Goal: Transaction & Acquisition: Purchase product/service

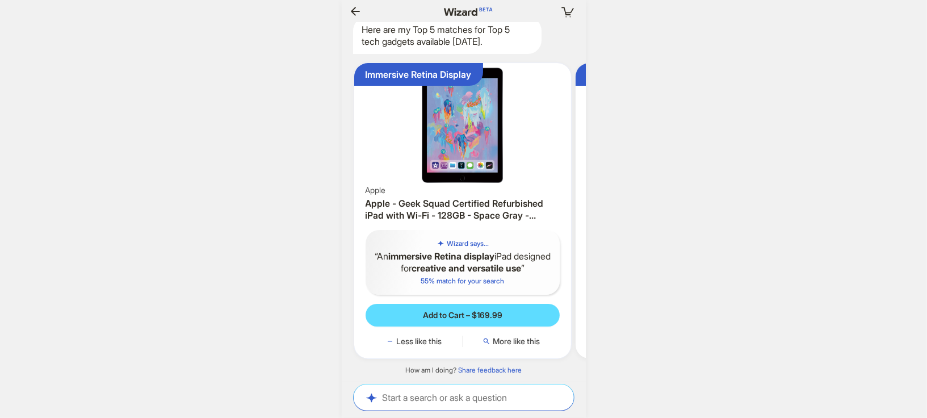
scroll to position [0, 131]
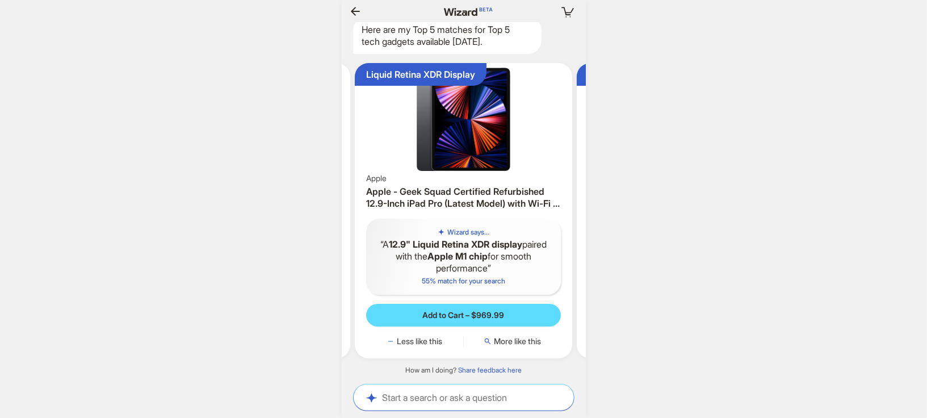
scroll to position [0, 972]
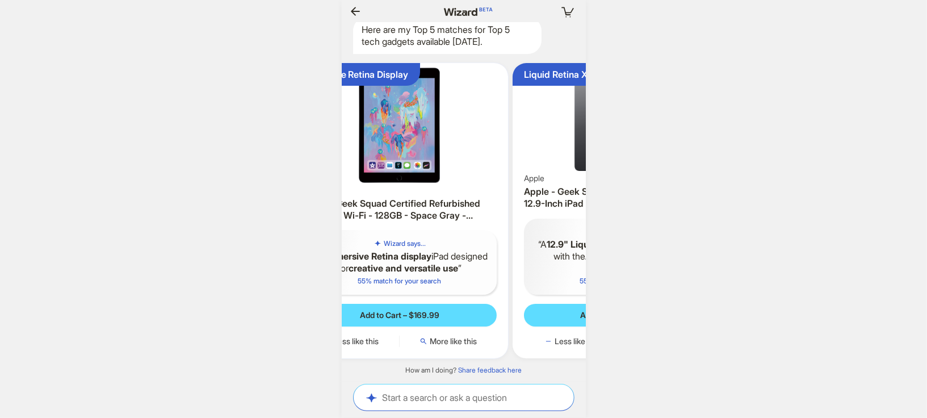
scroll to position [0, 1024]
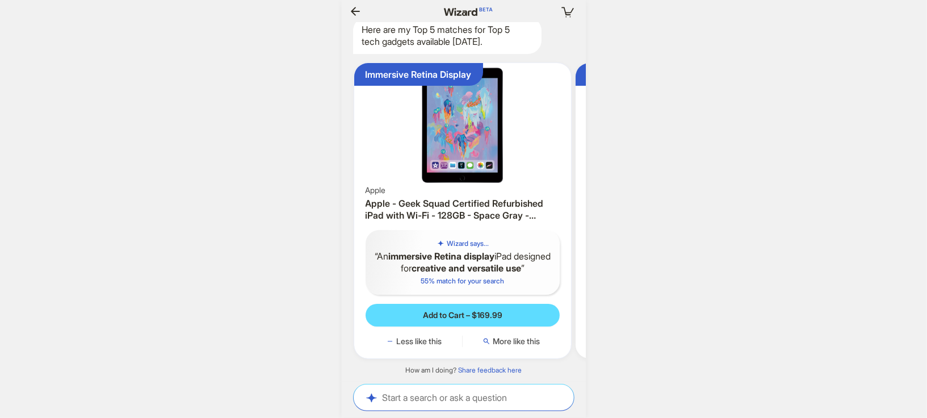
scroll to position [0, 75]
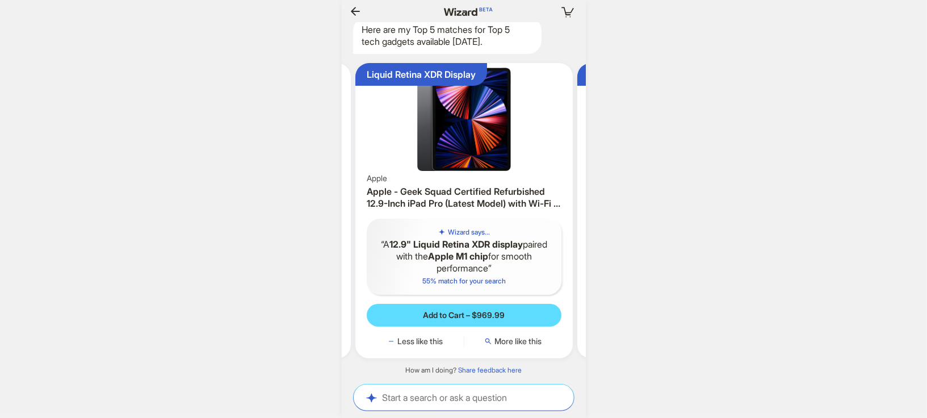
scroll to position [0, 220]
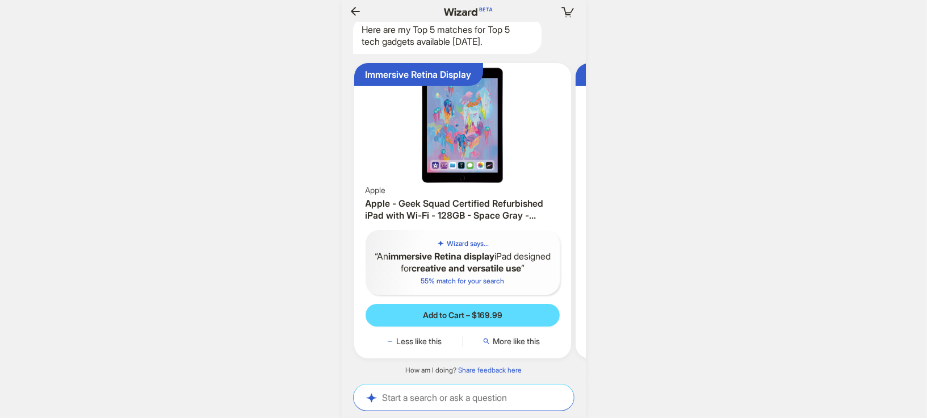
scroll to position [0, 1162]
click at [447, 200] on h3 "Apple - Geek Squad Certified Refurbished iPad with Wi-Fi - 128GB - Space Gray -…" at bounding box center [462, 209] width 195 height 24
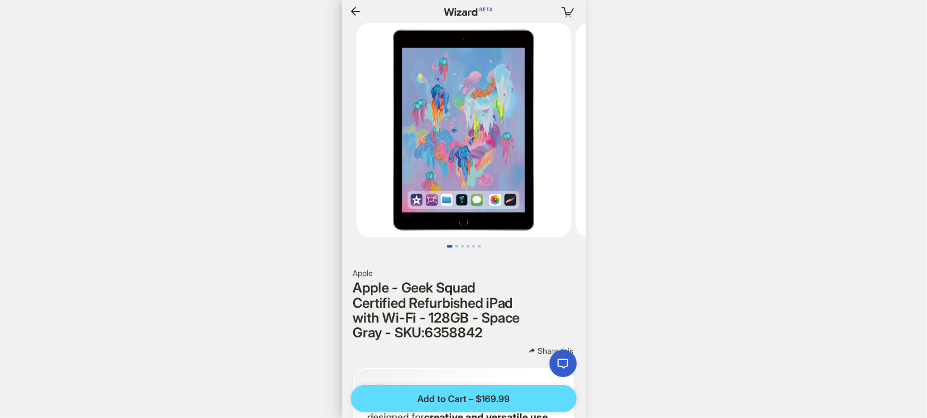
click at [354, 9] on icon "button" at bounding box center [355, 12] width 14 height 14
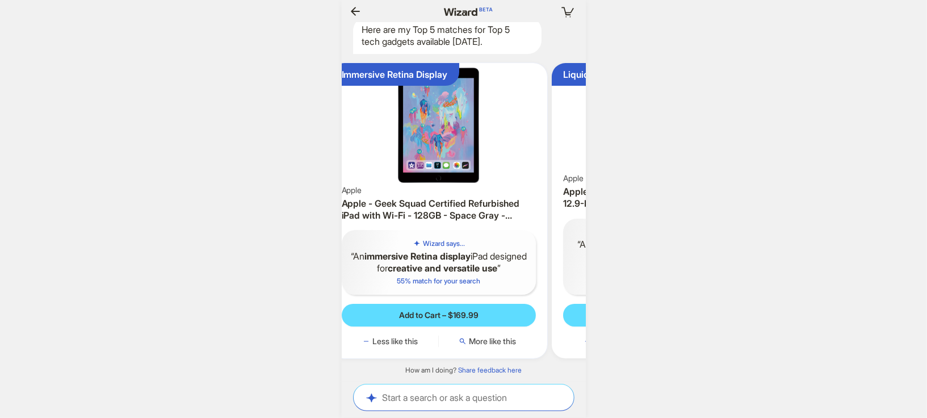
scroll to position [0, 89]
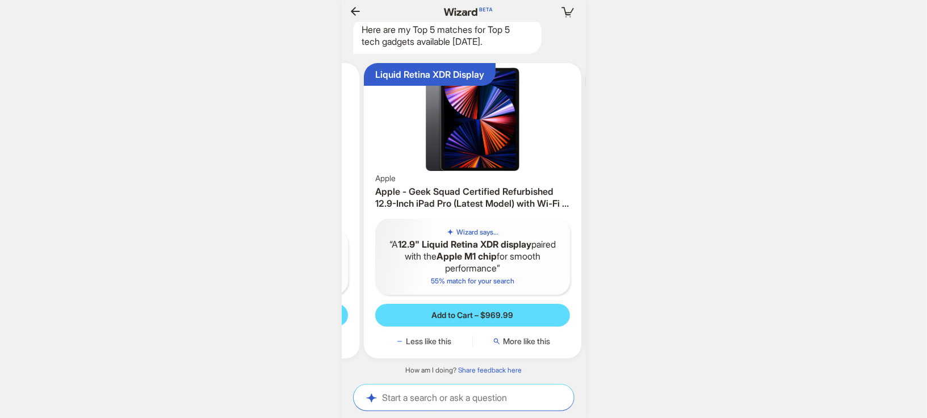
scroll to position [0, 1141]
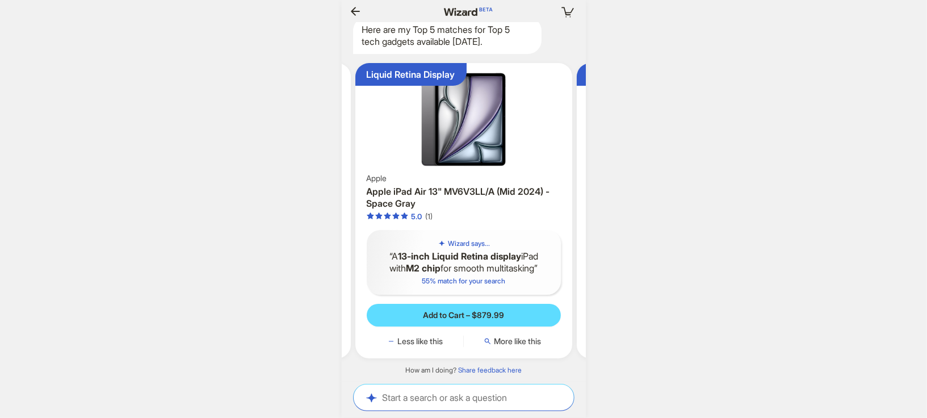
scroll to position [0, 1360]
